Goal: Find specific page/section: Find specific page/section

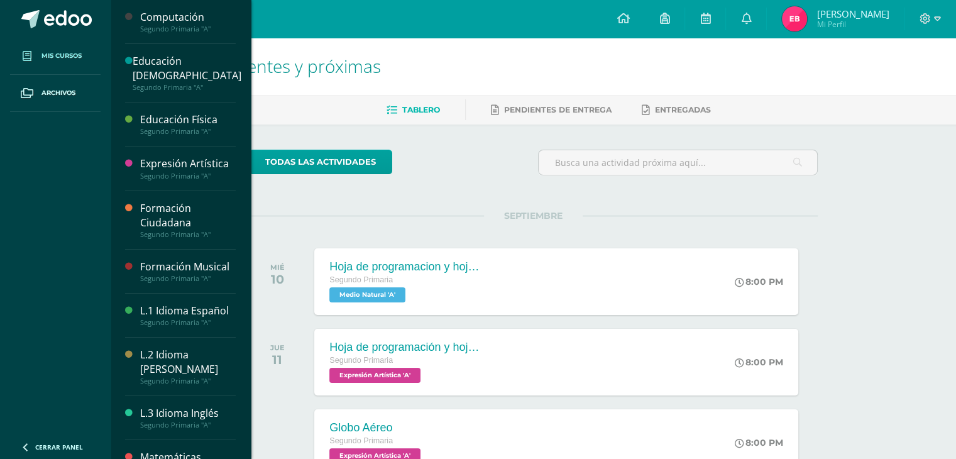
click at [49, 57] on span "Mis cursos" at bounding box center [61, 56] width 40 height 10
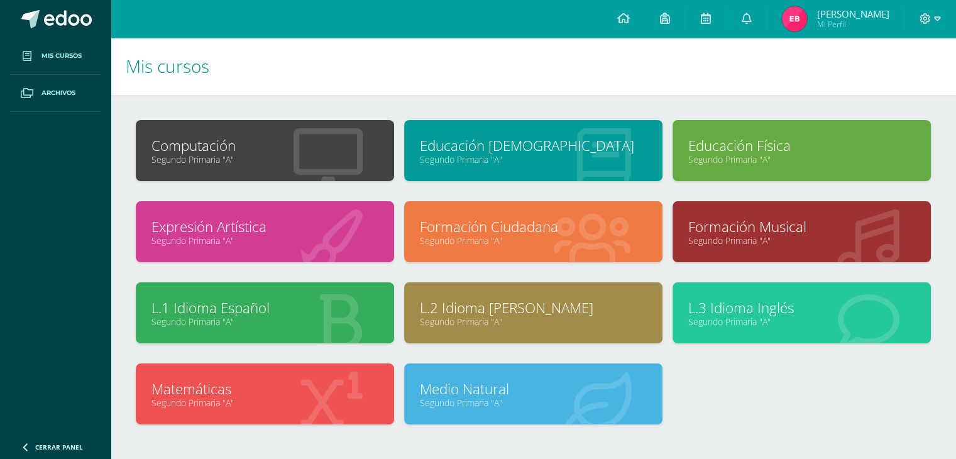
click at [47, 96] on span "Archivos" at bounding box center [58, 93] width 34 height 10
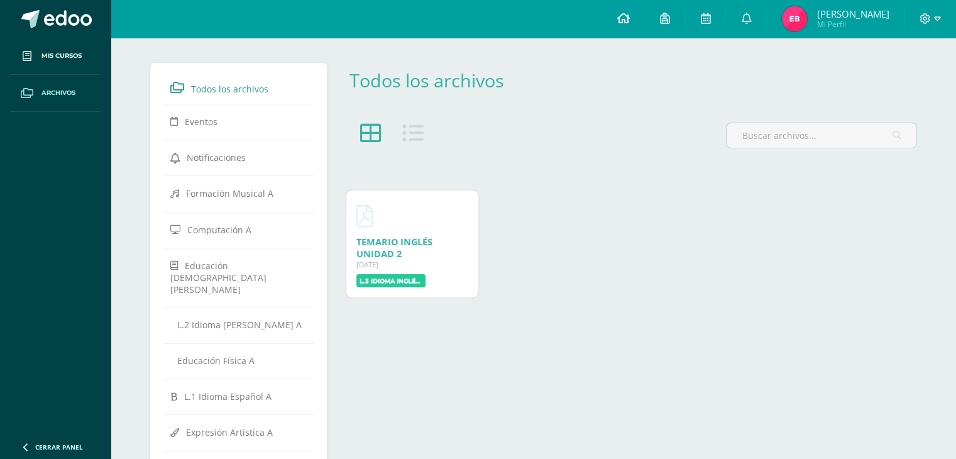
click at [624, 18] on icon at bounding box center [623, 18] width 13 height 11
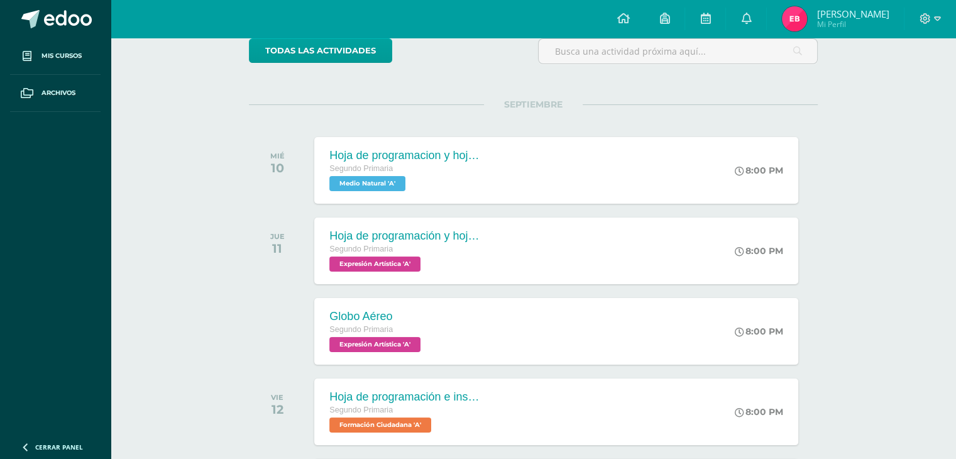
scroll to position [126, 0]
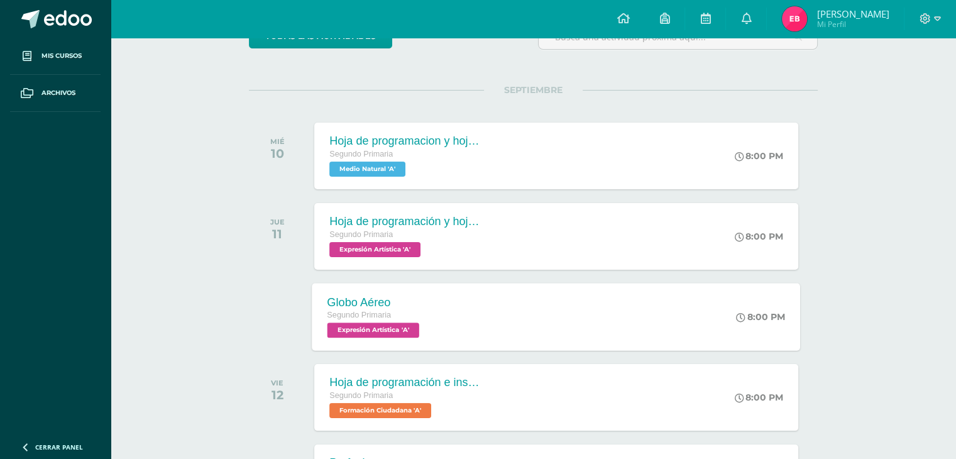
click at [373, 333] on span "Expresión Artística 'A'" at bounding box center [374, 329] width 92 height 15
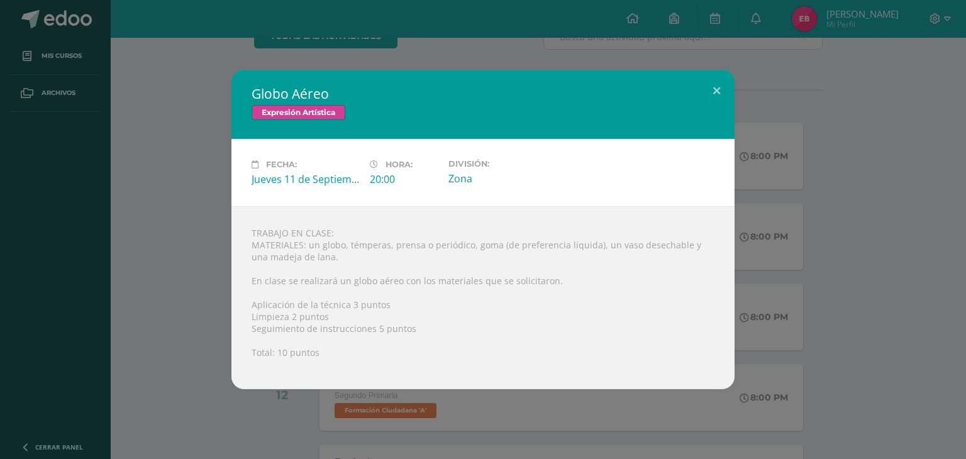
click at [161, 227] on div "Globo Aéreo Expresión Artística Fecha: [DATE] Hora: 20:00 División:" at bounding box center [483, 229] width 956 height 319
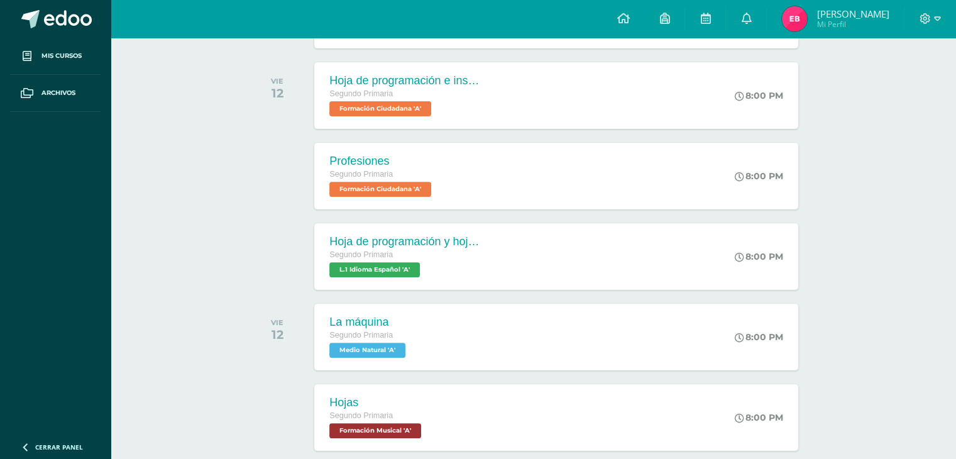
scroll to position [440, 0]
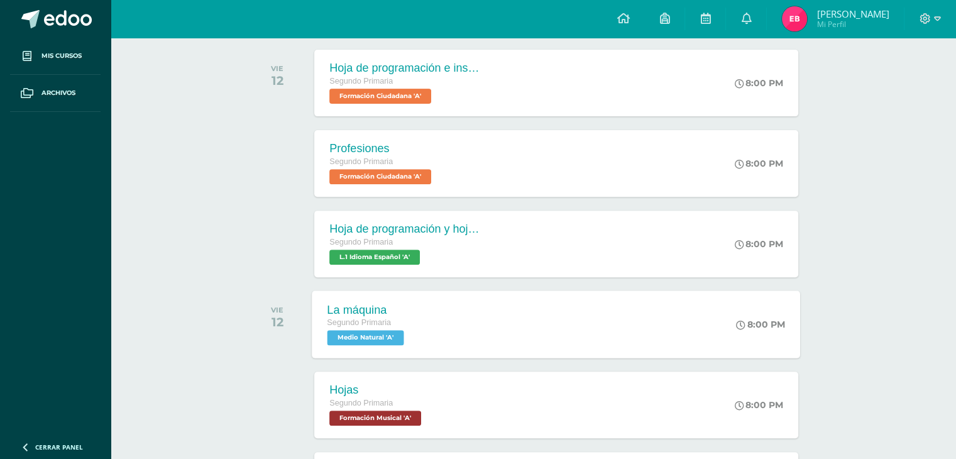
click at [374, 338] on span "Medio Natural 'A'" at bounding box center [366, 337] width 77 height 15
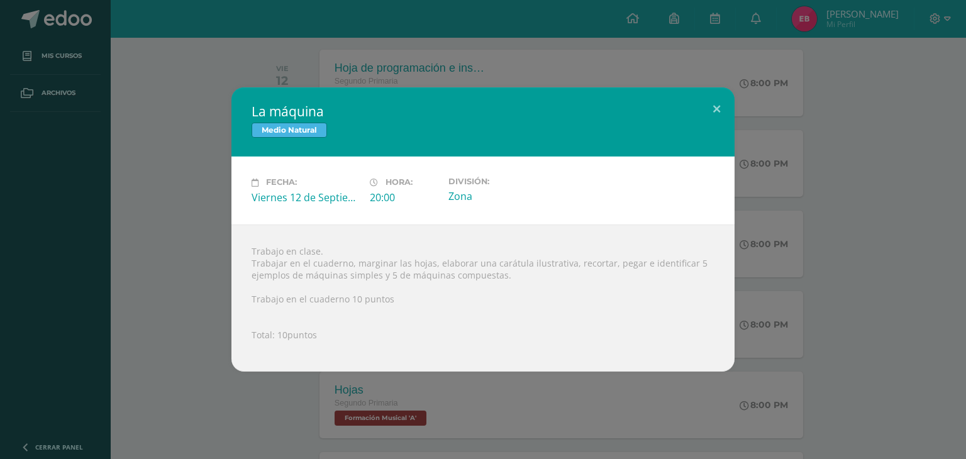
click at [212, 292] on div "La máquina Medio Natural Fecha: [DATE] Hora: 20:00 División: Zona" at bounding box center [483, 229] width 956 height 284
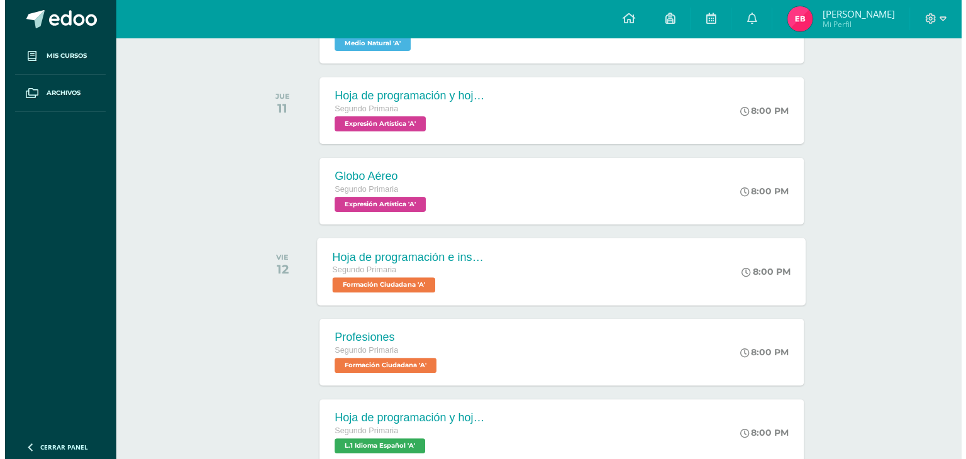
scroll to position [126, 0]
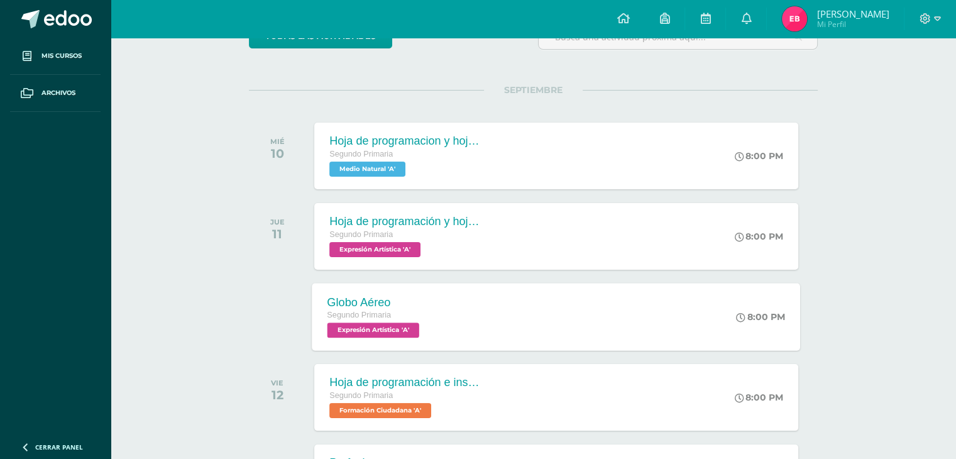
click at [400, 326] on span "Expresión Artística 'A'" at bounding box center [374, 329] width 92 height 15
